Goal: Navigation & Orientation: Find specific page/section

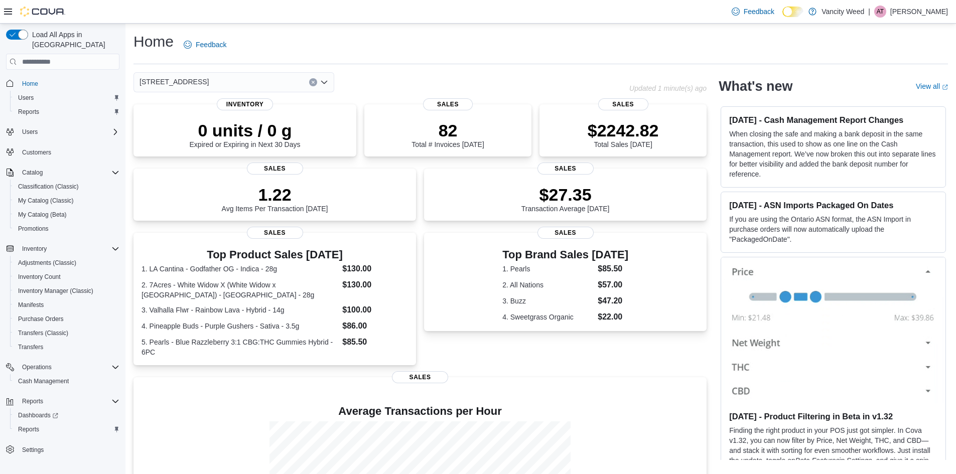
click at [624, 41] on div "Home Feedback" at bounding box center [540, 45] width 814 height 26
